Goal: Information Seeking & Learning: Check status

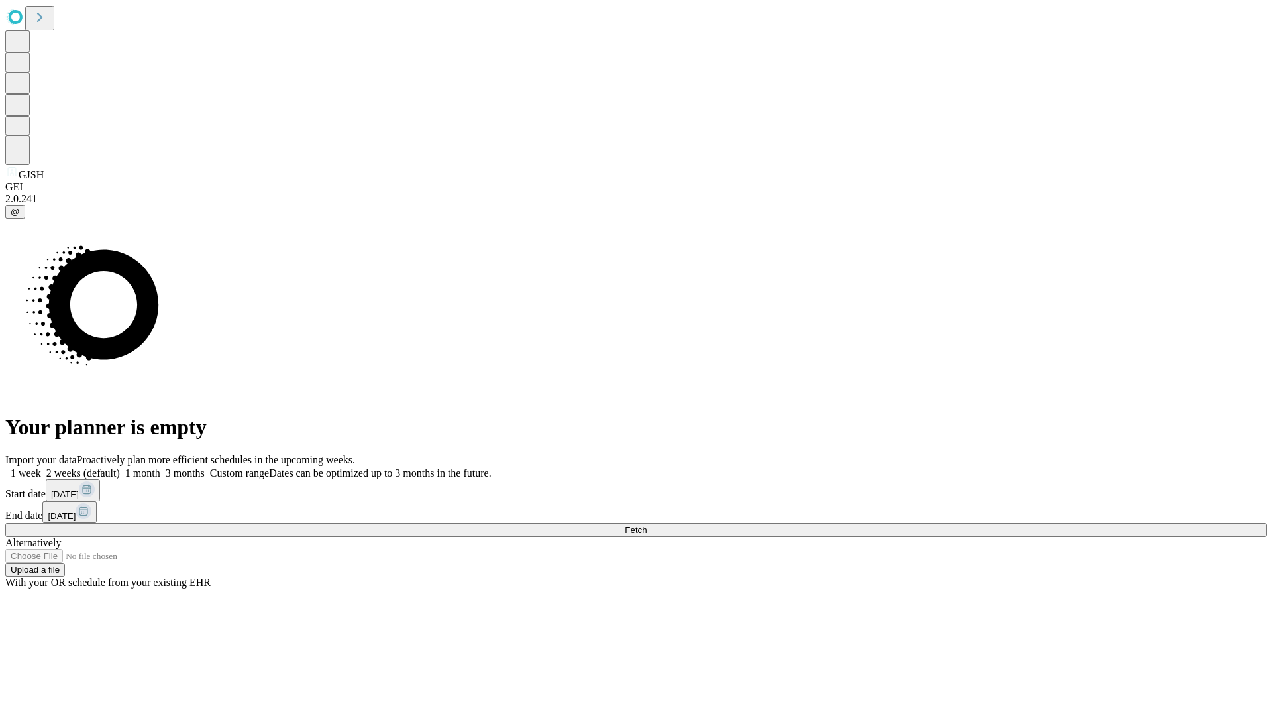
click at [647, 525] on span "Fetch" at bounding box center [636, 530] width 22 height 10
